Goal: Entertainment & Leisure: Consume media (video, audio)

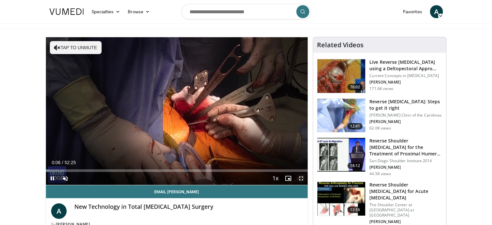
click at [303, 176] on span "Video Player" at bounding box center [300, 178] width 13 height 13
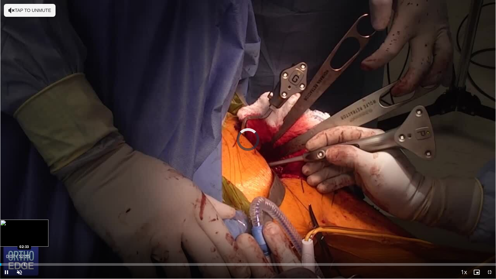
click at [25, 224] on div "Loaded : 0.00% 00:07 02:33" at bounding box center [248, 263] width 496 height 6
click at [45, 224] on div "Progress Bar" at bounding box center [45, 264] width 1 height 3
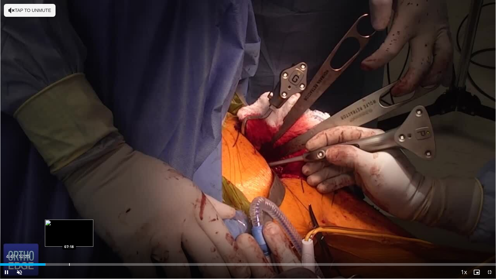
click at [69, 224] on div "Progress Bar" at bounding box center [69, 264] width 1 height 3
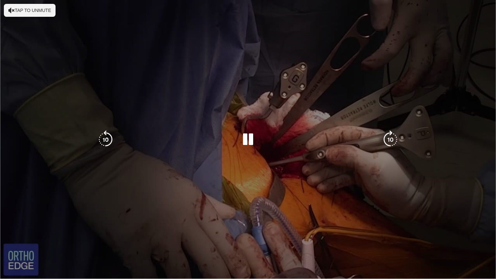
click at [104, 224] on div "Loaded : 14.00% 07:18 10:59" at bounding box center [248, 276] width 496 height 6
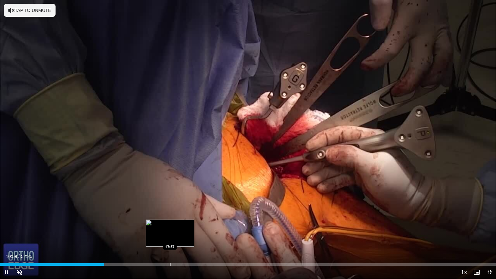
click at [170, 224] on div "Loaded : 21.00% 10:59 17:57" at bounding box center [248, 263] width 496 height 6
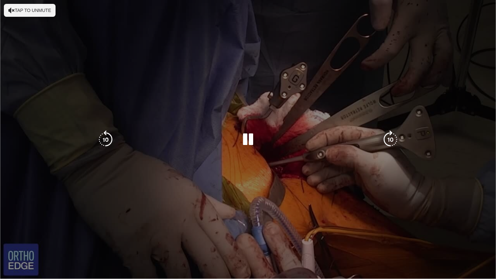
click at [202, 224] on video-js "**********" at bounding box center [248, 139] width 496 height 279
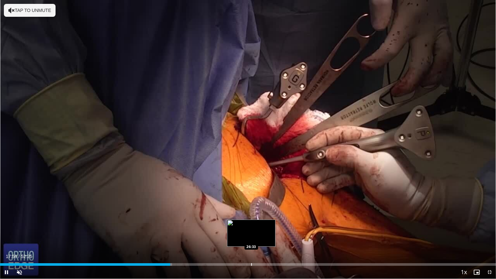
click at [251, 224] on div "Loaded : 34.69% 17:58 26:33" at bounding box center [248, 263] width 496 height 6
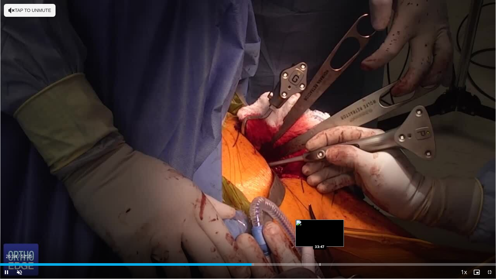
click at [321, 224] on div "Progress Bar" at bounding box center [320, 264] width 1 height 3
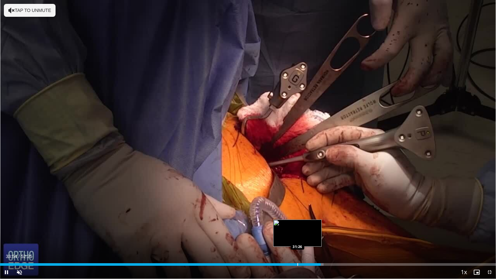
click at [298, 224] on div "Progress Bar" at bounding box center [298, 264] width 1 height 3
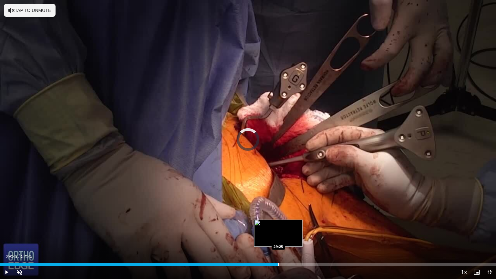
click at [279, 224] on div "Progress Bar" at bounding box center [279, 264] width 1 height 3
